Goal: Transaction & Acquisition: Purchase product/service

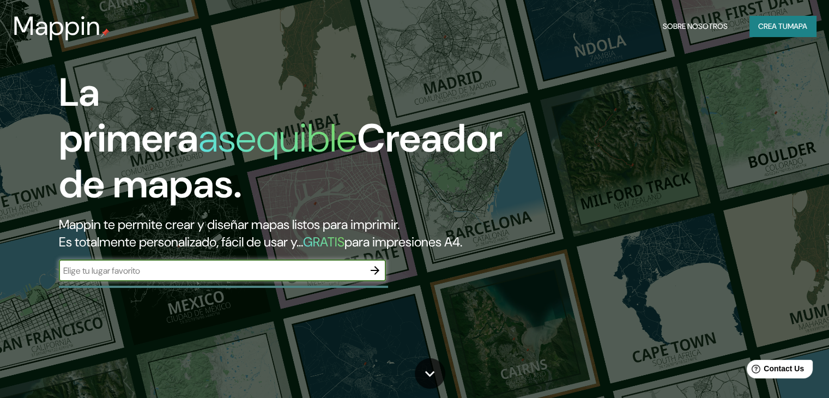
click at [206, 277] on input "text" at bounding box center [211, 270] width 305 height 13
type input "YUCATAN"
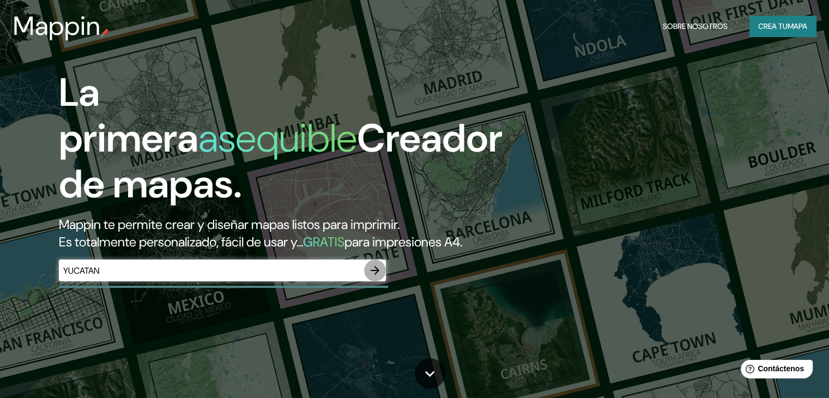
click at [375, 277] on icon "button" at bounding box center [374, 270] width 13 height 13
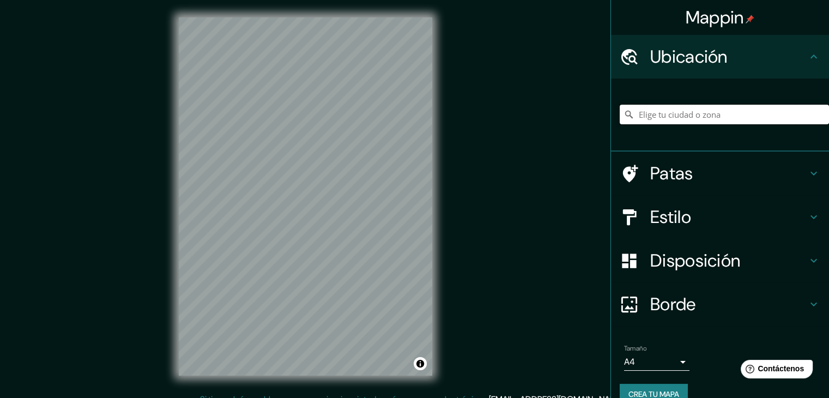
click at [740, 115] on input "Elige tu ciudad o zona" at bounding box center [724, 115] width 209 height 20
type input "[GEOGRAPHIC_DATA][STREET_ADDRESS][GEOGRAPHIC_DATA]"
click at [449, 227] on div "© Mapbox © OpenStreetMap Improve this map" at bounding box center [305, 196] width 288 height 393
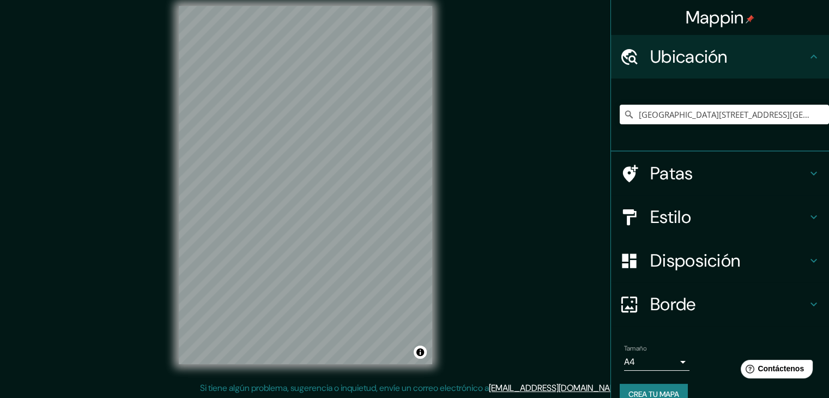
scroll to position [13, 0]
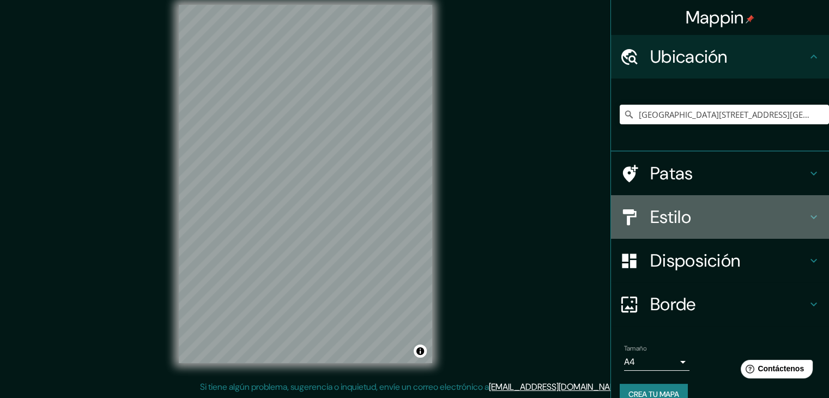
click at [634, 212] on div at bounding box center [635, 217] width 31 height 19
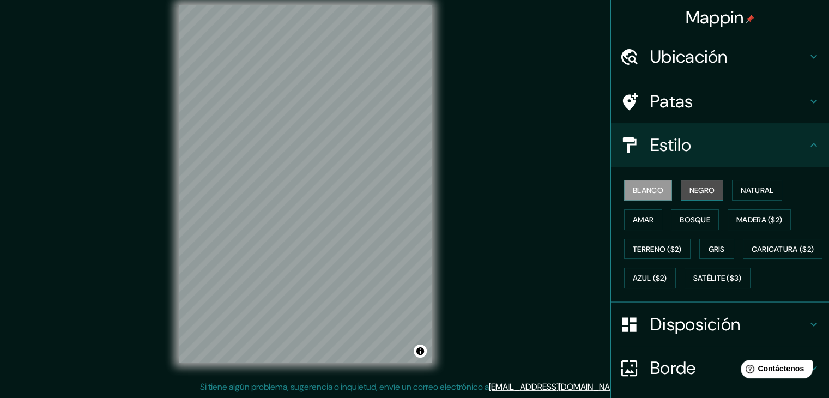
click at [702, 190] on font "Negro" at bounding box center [702, 190] width 26 height 10
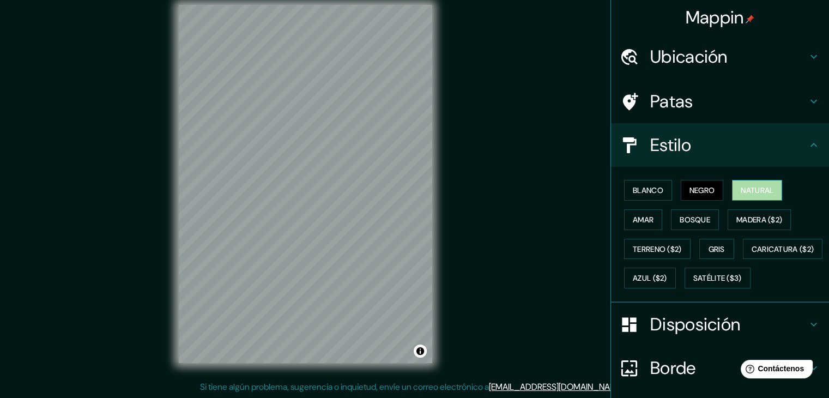
click at [740, 189] on font "Natural" at bounding box center [756, 190] width 33 height 10
click at [633, 217] on font "Amar" at bounding box center [643, 220] width 21 height 10
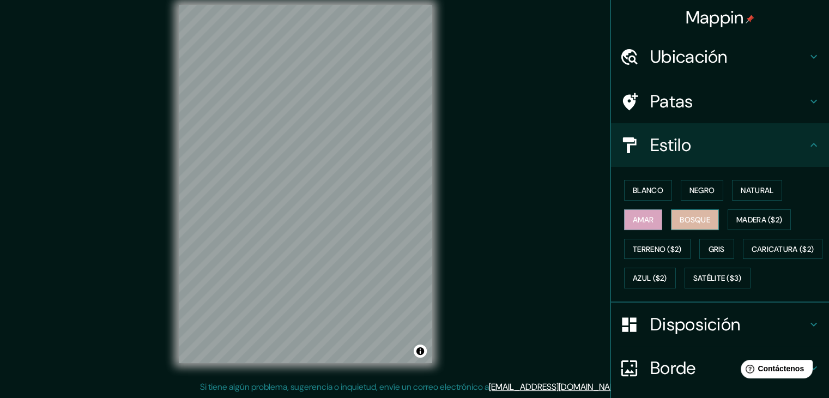
click at [691, 217] on font "Bosque" at bounding box center [694, 220] width 31 height 10
click at [781, 217] on button "Madera ($2)" at bounding box center [758, 219] width 63 height 21
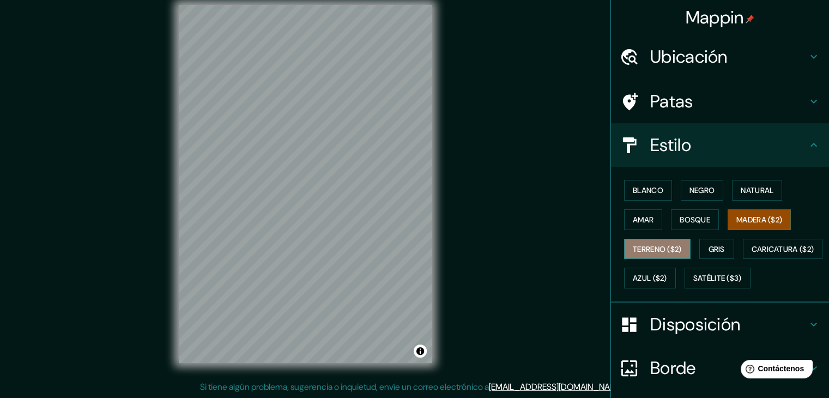
click at [641, 247] on font "Terreno ($2)" at bounding box center [657, 249] width 49 height 10
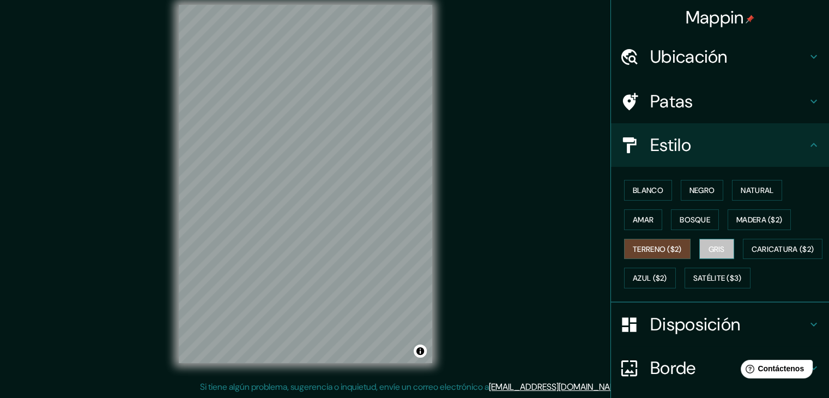
click at [713, 244] on font "Gris" at bounding box center [716, 249] width 16 height 10
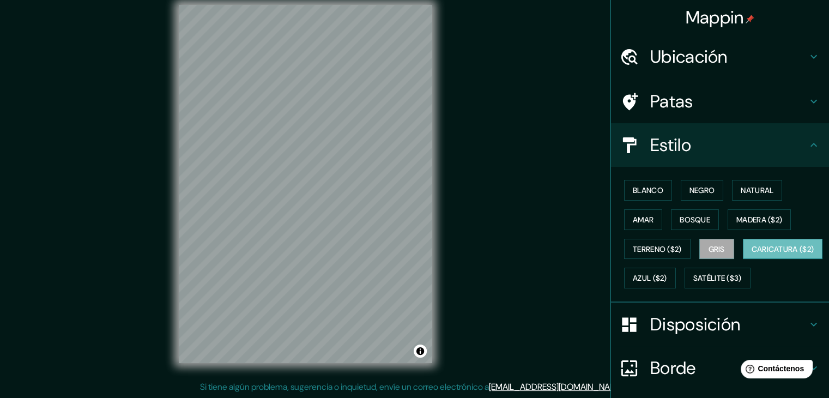
click at [751, 254] on font "Caricatura ($2)" at bounding box center [782, 249] width 63 height 10
click at [667, 271] on font "Azul ($2)" at bounding box center [650, 278] width 34 height 14
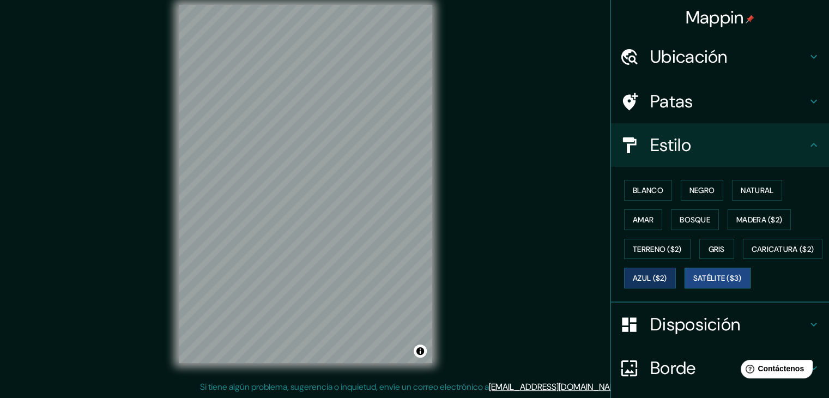
click at [693, 283] on font "Satélite ($3)" at bounding box center [717, 279] width 48 height 10
click at [641, 196] on font "Blanco" at bounding box center [648, 190] width 31 height 14
